Goal: Task Accomplishment & Management: Use online tool/utility

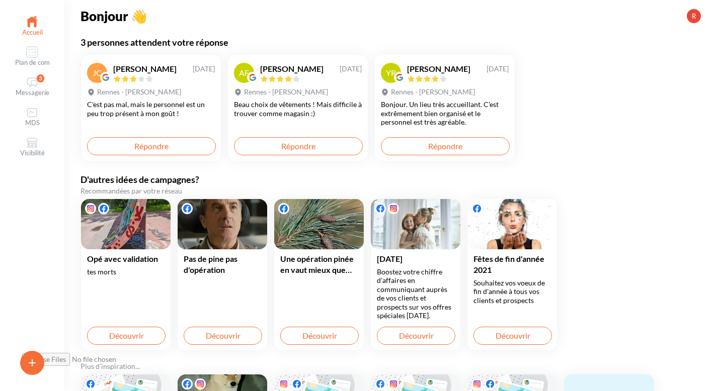
click at [42, 333] on nav "Accueil Plan de com 3 Messagerie MDS Visibilité" at bounding box center [32, 195] width 51 height 367
click at [30, 364] on icon "button" at bounding box center [32, 363] width 12 height 12
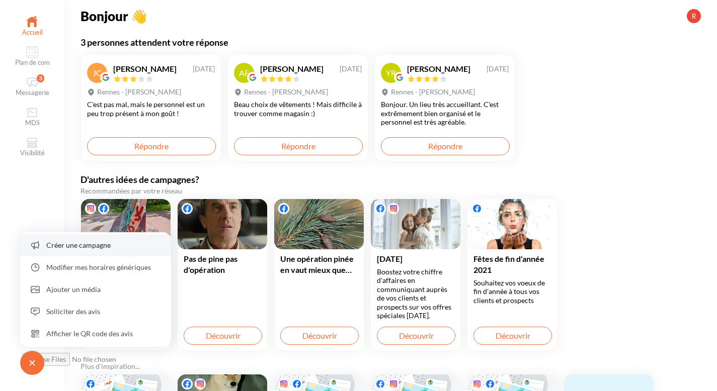
click at [93, 242] on button "Créer une campagne" at bounding box center [95, 245] width 151 height 22
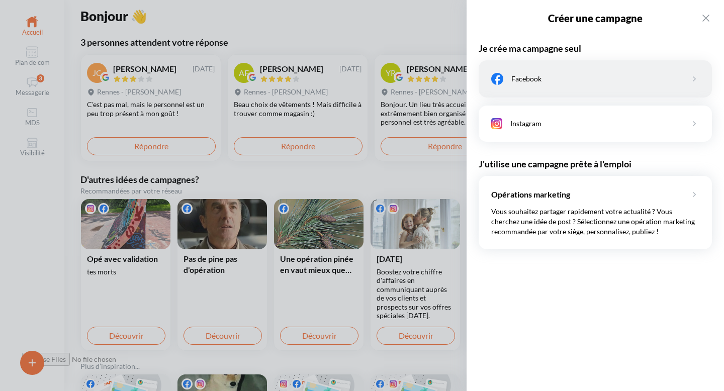
click at [531, 68] on div "Facebook" at bounding box center [595, 78] width 233 height 37
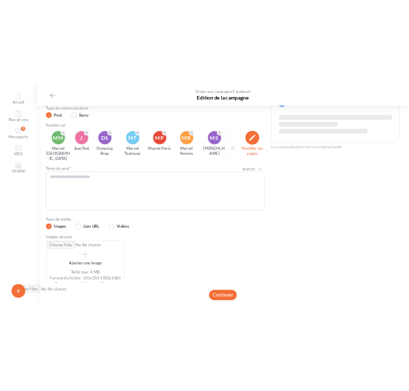
scroll to position [99, 0]
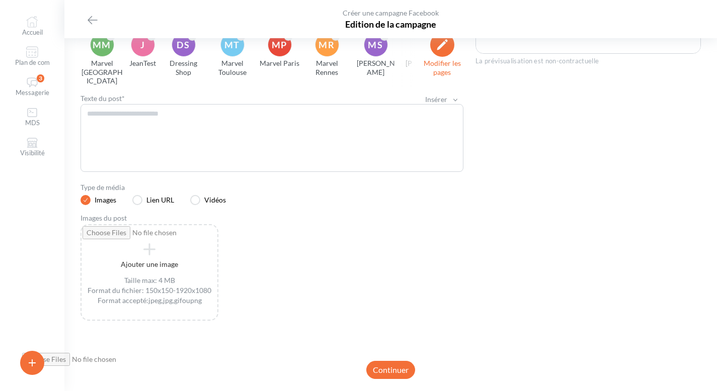
click at [310, 252] on div "Ajouter une image Taille max: 4 MB Format du fichier: 150x150 - 1920x1080 Forma…" at bounding box center [275, 272] width 391 height 97
click at [310, 251] on div "Ajouter une image Taille max: 4 MB Format du fichier: 150x150 - 1920x1080 Forma…" at bounding box center [275, 272] width 391 height 97
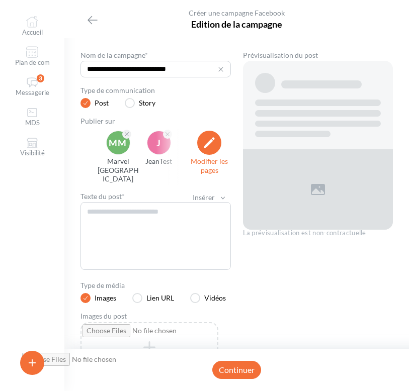
scroll to position [0, 16]
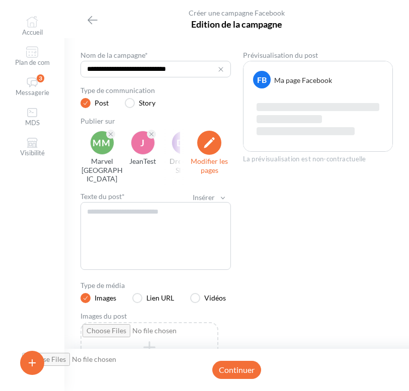
click at [281, 239] on div "Prévisualisation du post FB Ma page Facebook La prévisualisation est non-contra…" at bounding box center [318, 249] width 150 height 399
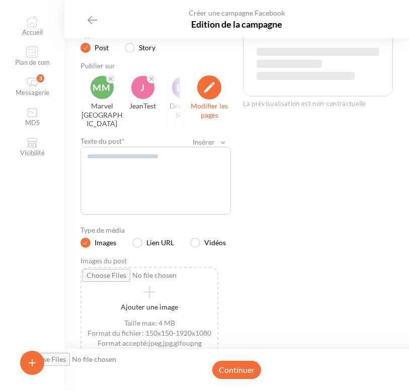
scroll to position [121, 0]
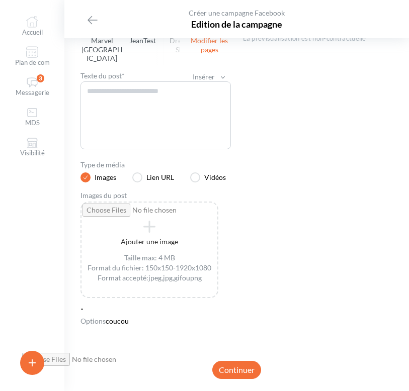
click at [268, 288] on div "Prévisualisation du post FB Ma page Facebook La prévisualisation est non-contra…" at bounding box center [318, 129] width 150 height 399
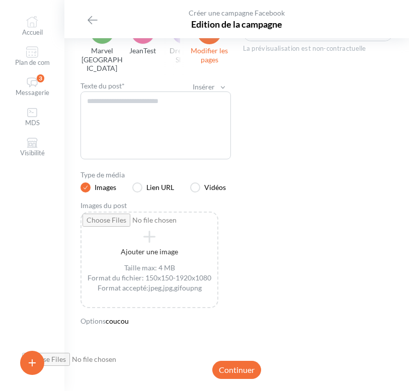
scroll to position [111, 0]
